Goal: Navigation & Orientation: Find specific page/section

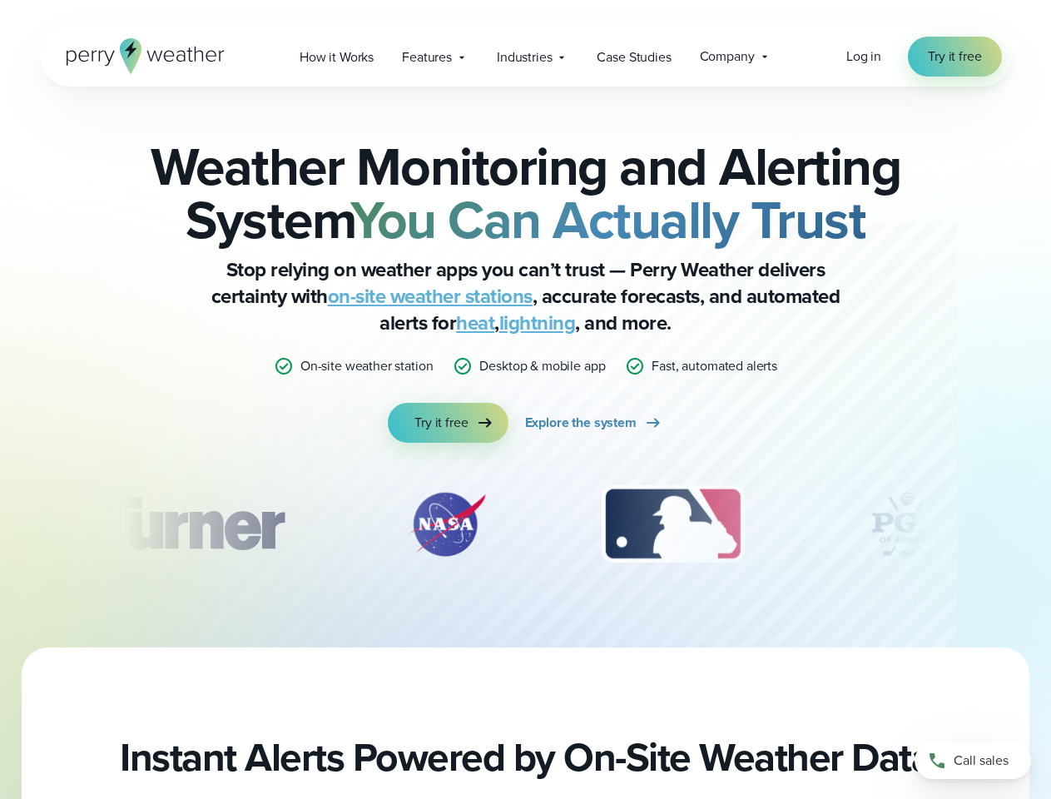
click at [525, 399] on div "Weather Monitoring and Alerting System You Can Actually Trust Stop relying on w…" at bounding box center [525, 291] width 805 height 303
click at [525, 57] on span "Industries" at bounding box center [524, 57] width 55 height 20
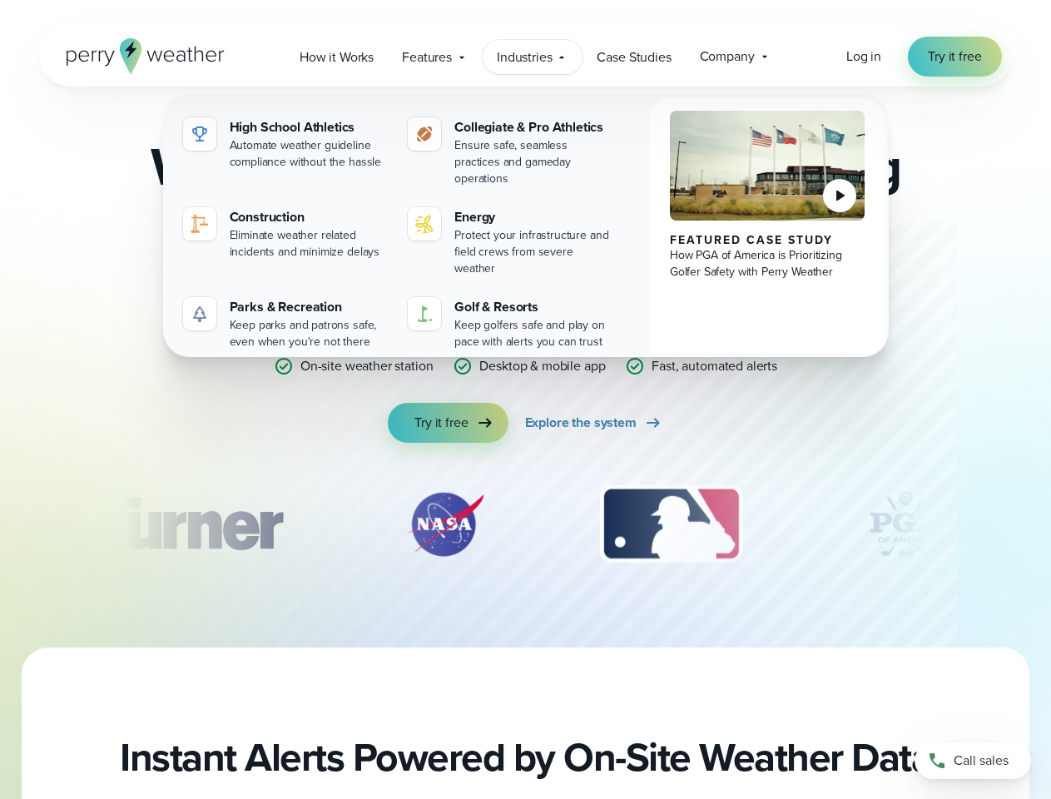
click at [526, 524] on div "slideshow" at bounding box center [525, 523] width 805 height 83
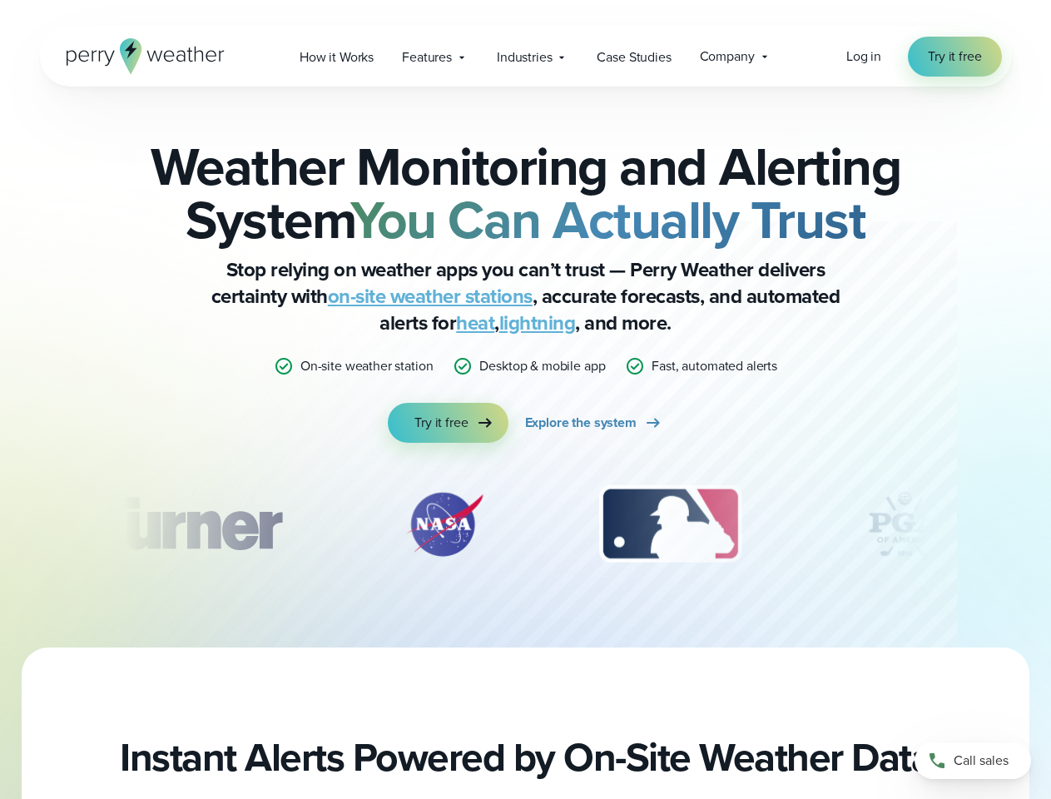
click at [0, 524] on div "Weather Monitoring and Alerting System You Can Actually Trust Stop relying on w…" at bounding box center [525, 367] width 1051 height 561
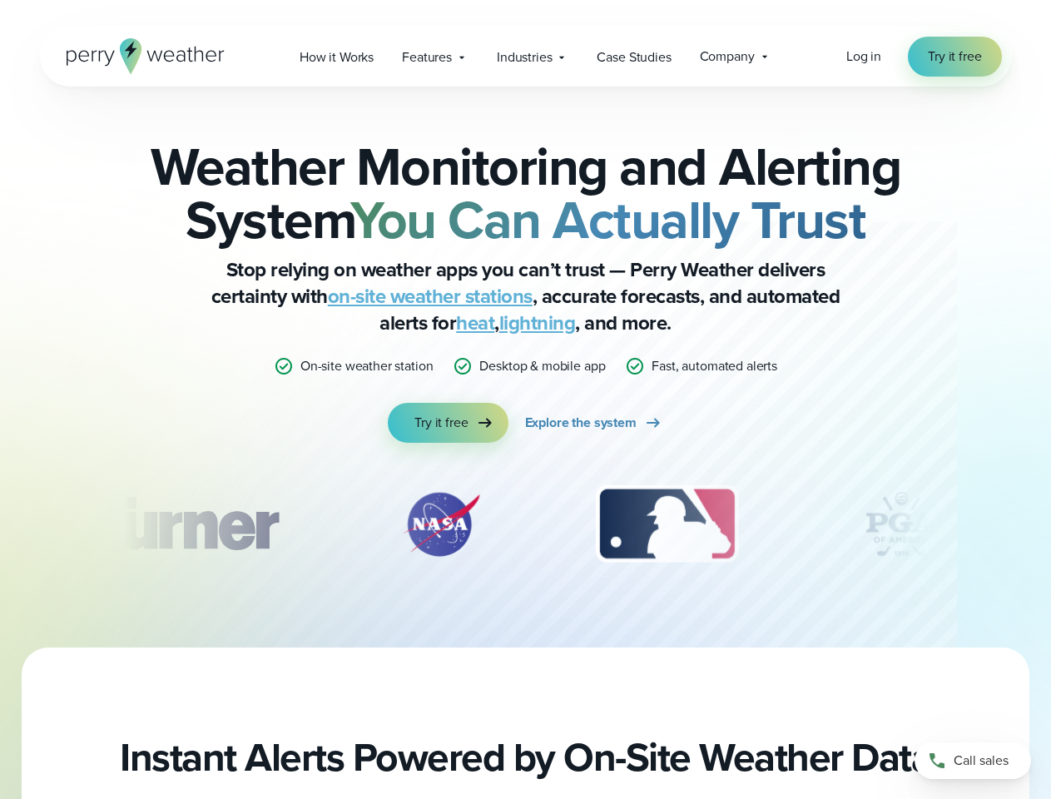
click at [0, 524] on div "Weather Monitoring and Alerting System You Can Actually Trust Stop relying on w…" at bounding box center [525, 367] width 1051 height 561
